Goal: Task Accomplishment & Management: Complete application form

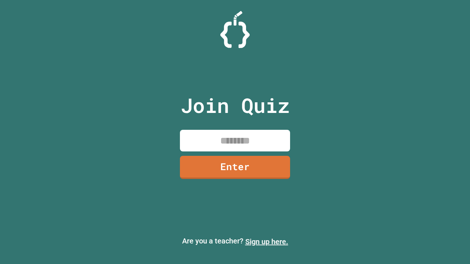
click at [266, 242] on link "Sign up here." at bounding box center [266, 241] width 43 height 9
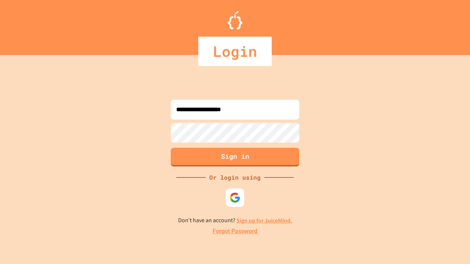
type input "**********"
